Goal: Task Accomplishment & Management: Manage account settings

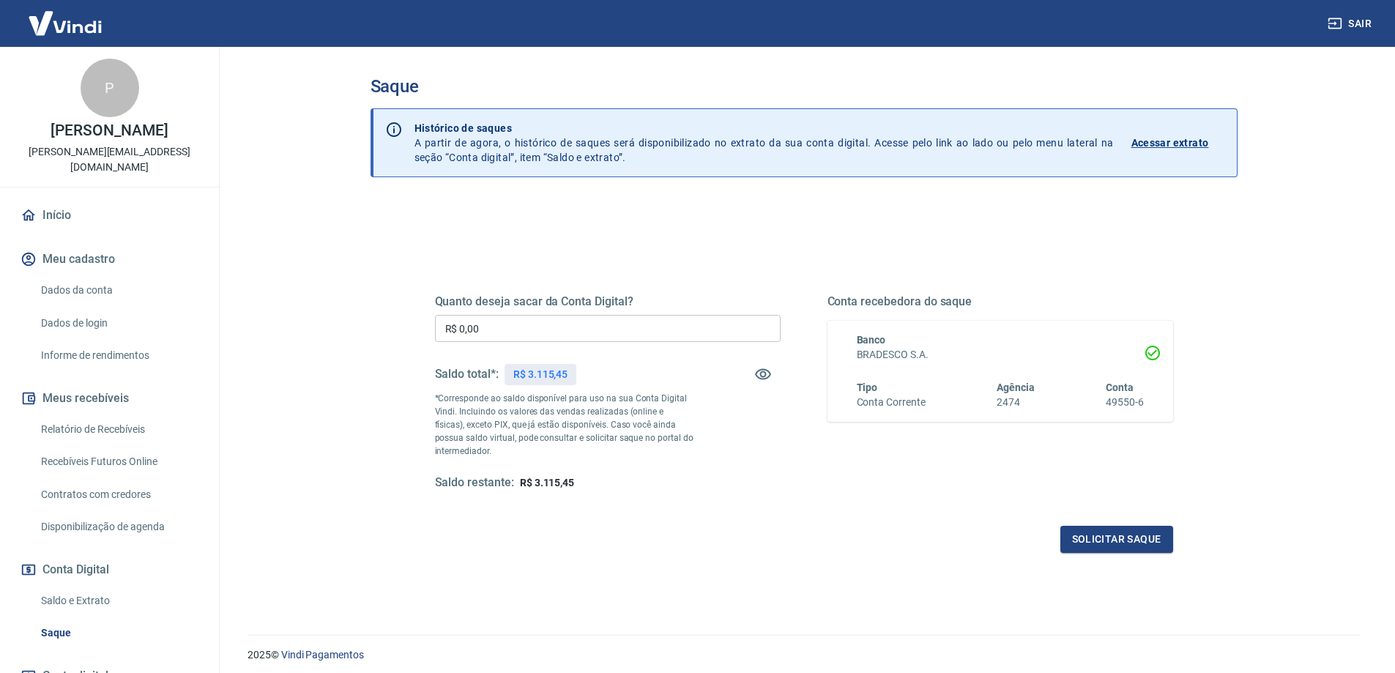
click at [630, 325] on input "R$ 0,00" at bounding box center [608, 328] width 346 height 27
type input "R$ 3.115,45"
click at [1095, 540] on button "Solicitar saque" at bounding box center [1116, 539] width 113 height 27
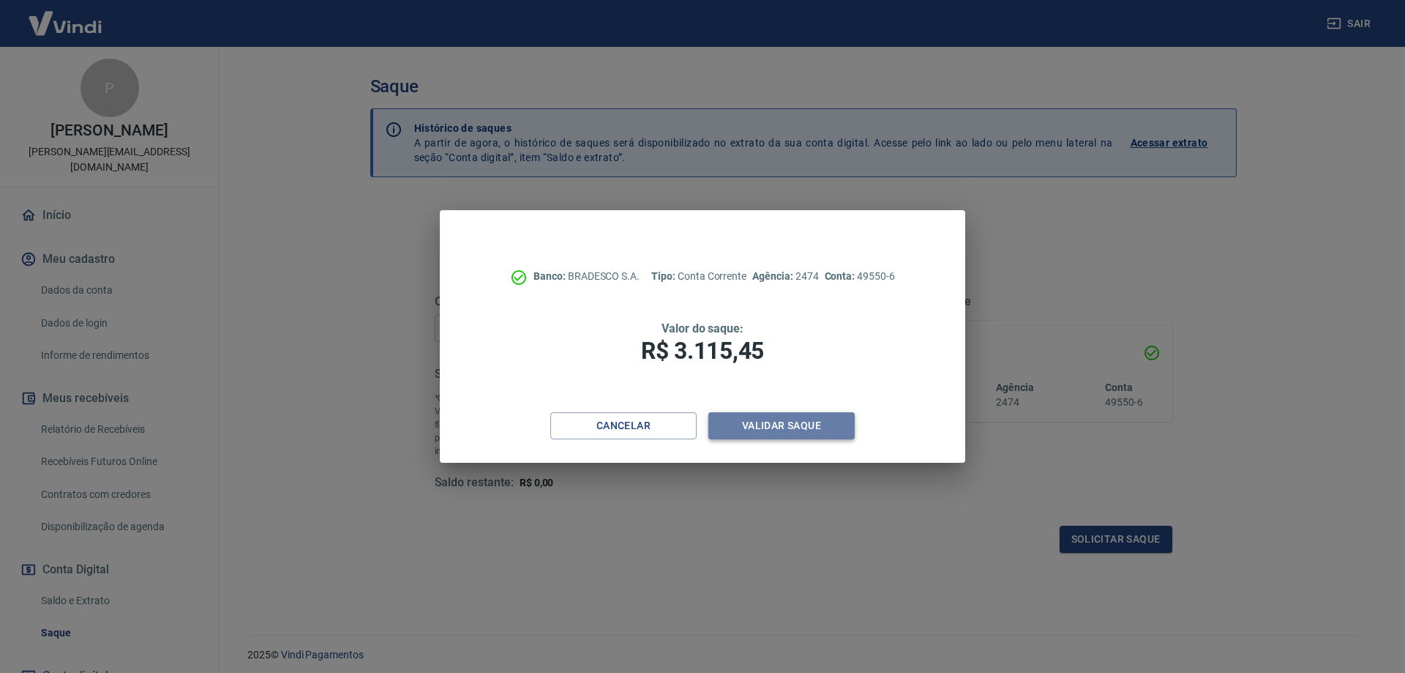
click at [766, 425] on button "Validar saque" at bounding box center [782, 425] width 146 height 27
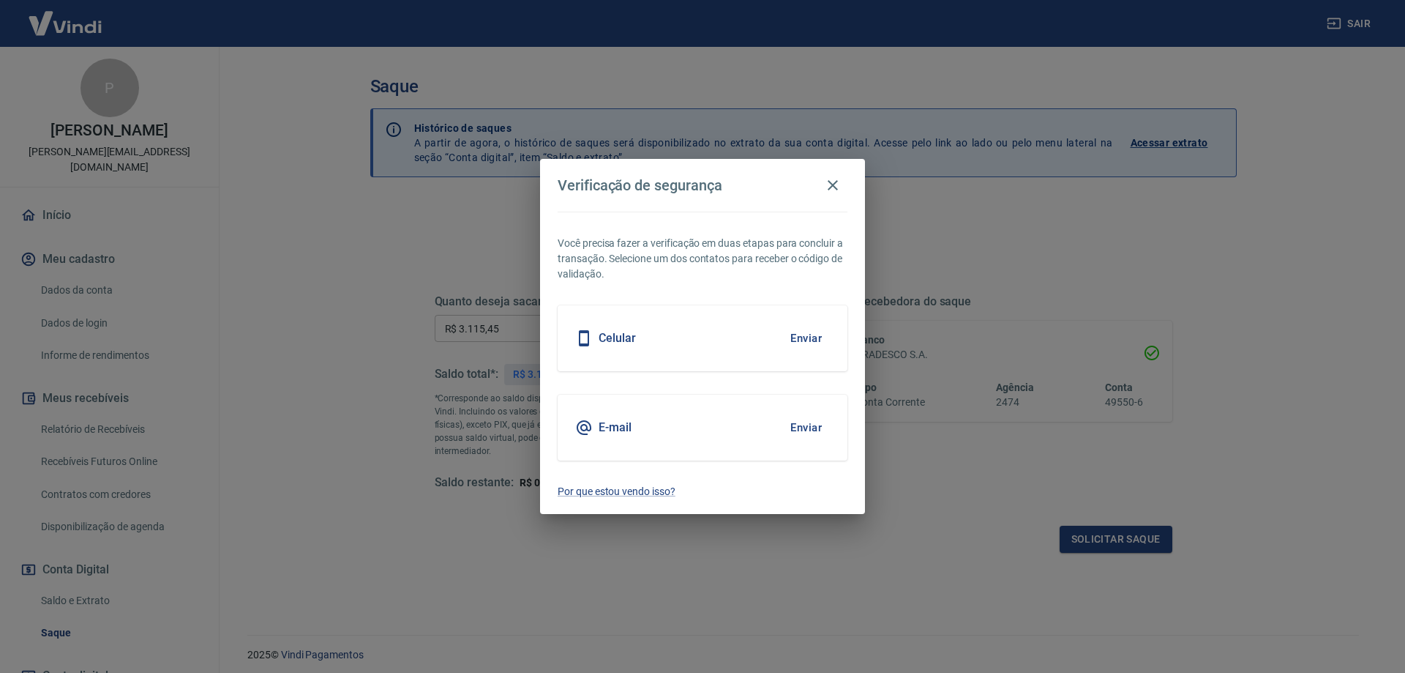
click at [613, 430] on h5 "E-mail" at bounding box center [615, 427] width 33 height 15
click at [780, 447] on div "E-mail Enviar" at bounding box center [703, 428] width 290 height 66
click at [791, 427] on button "Enviar" at bounding box center [807, 427] width 48 height 31
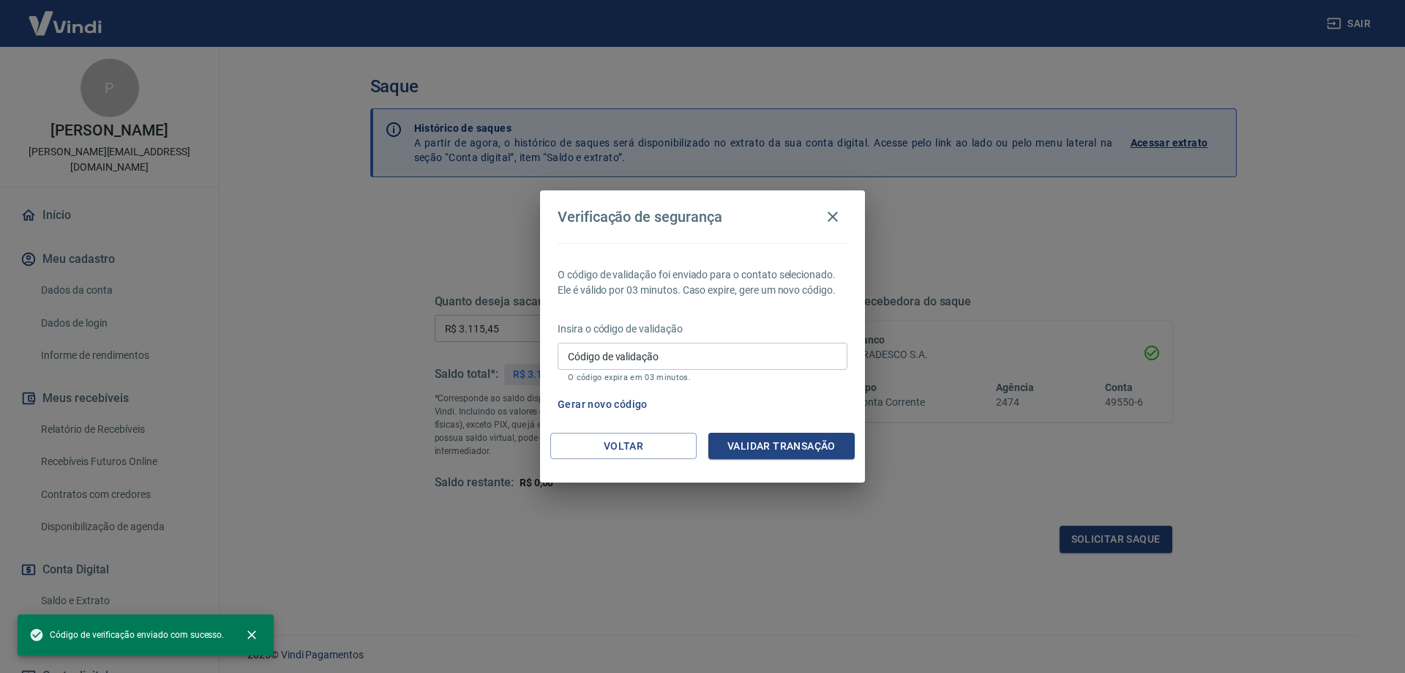
click at [637, 352] on input "Código de validação" at bounding box center [703, 356] width 290 height 27
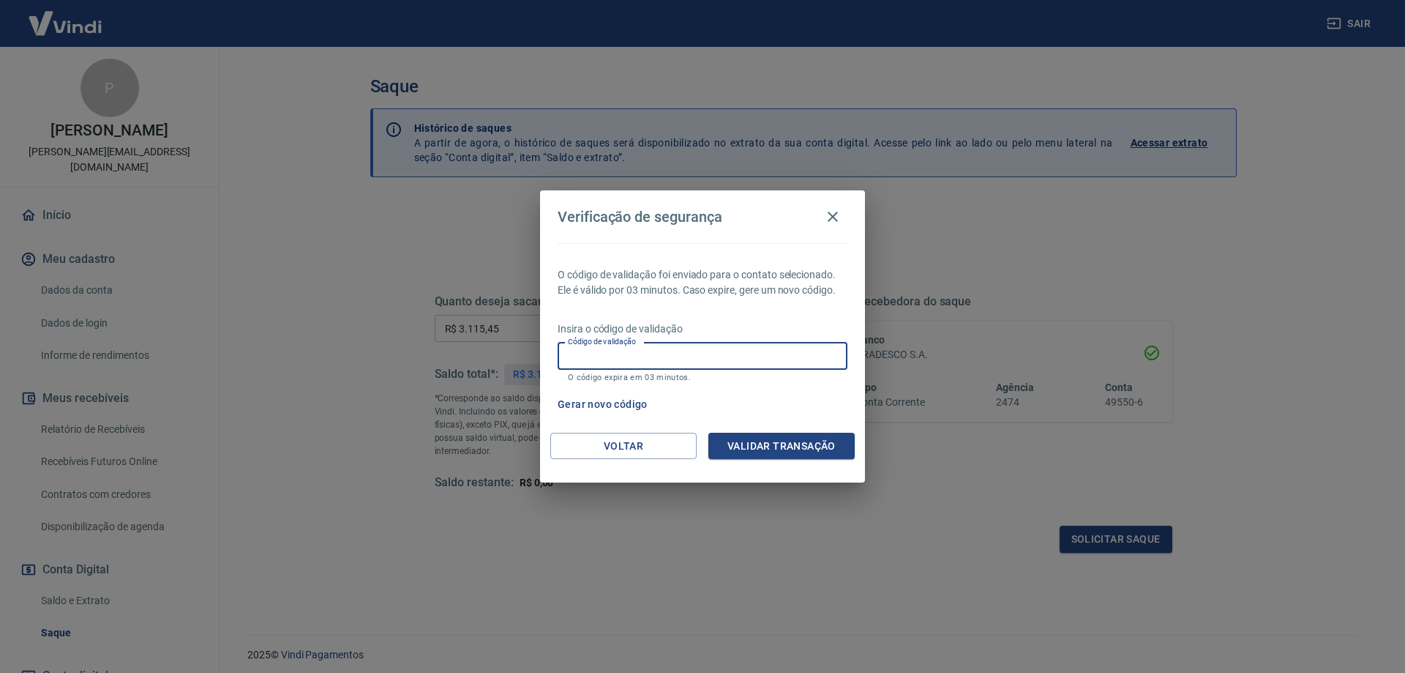
paste input "167415"
type input "167415"
click at [783, 458] on button "Validar transação" at bounding box center [782, 446] width 146 height 27
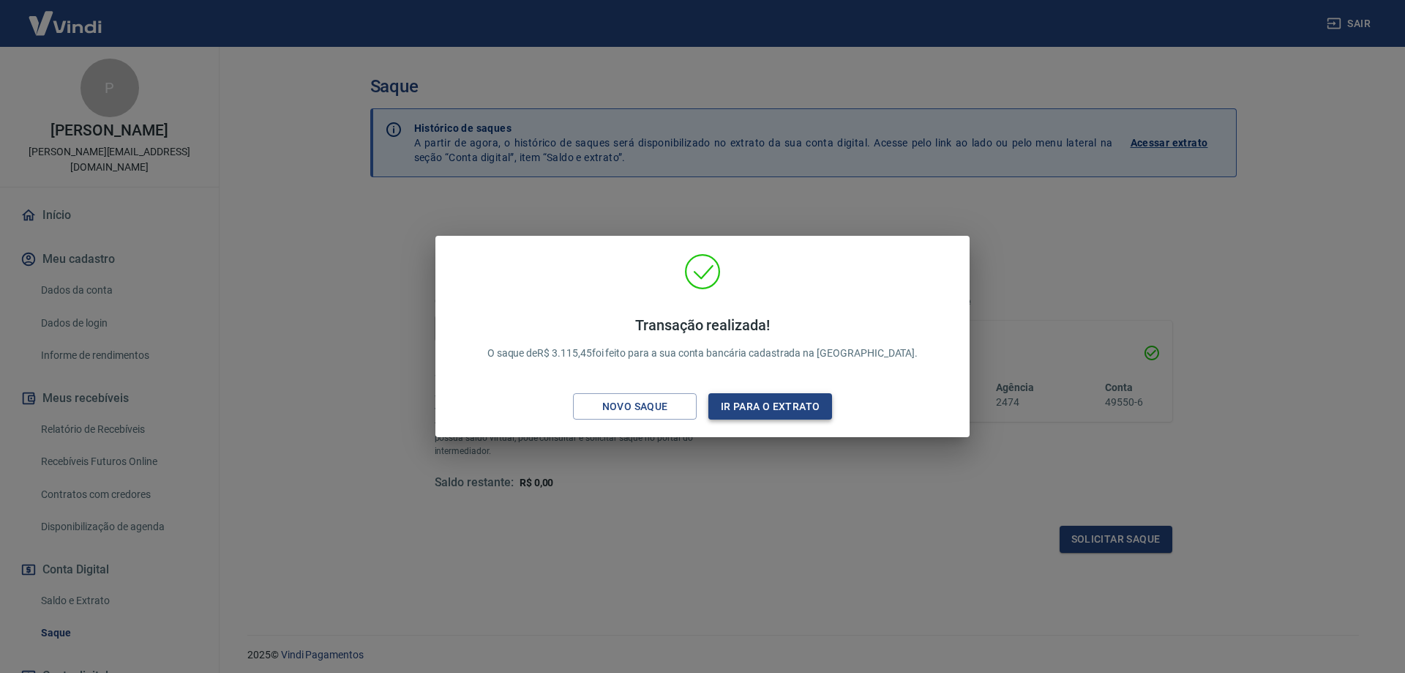
click at [750, 403] on button "Ir para o extrato" at bounding box center [771, 406] width 124 height 27
